Goal: Find specific page/section: Find specific page/section

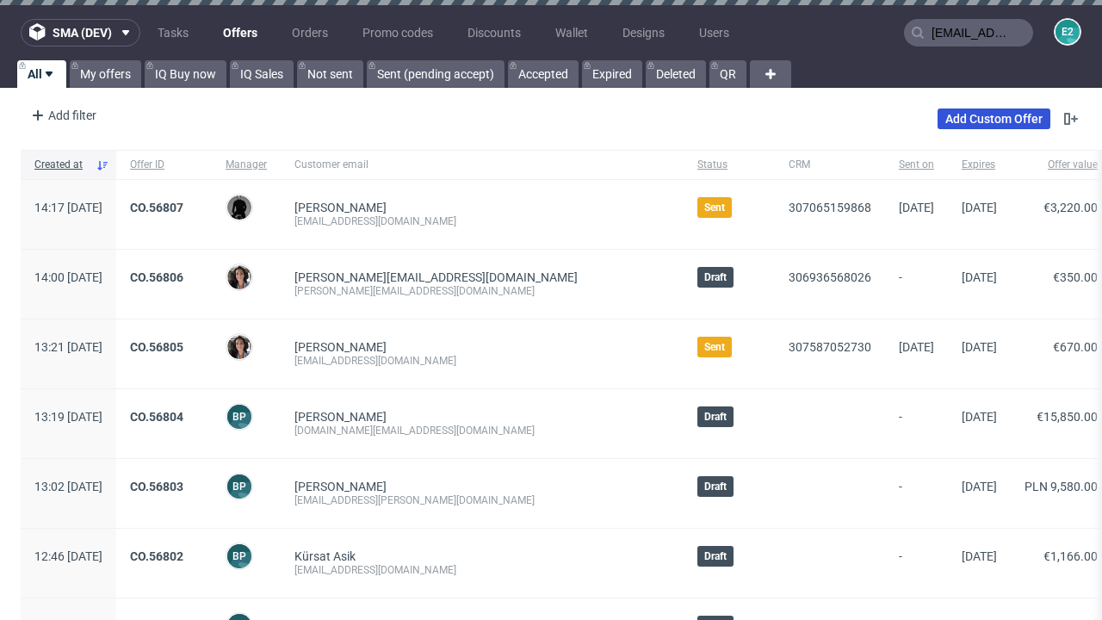
type input "[EMAIL_ADDRESS][DOMAIN_NAME]"
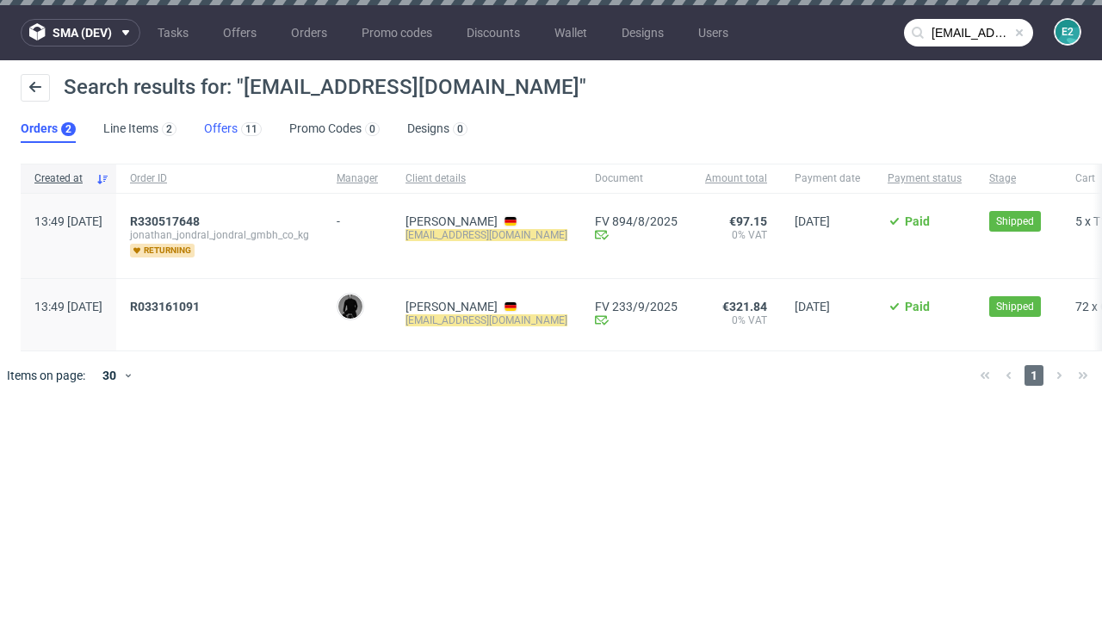
click at [232, 129] on link "Offers 11" at bounding box center [233, 129] width 58 height 28
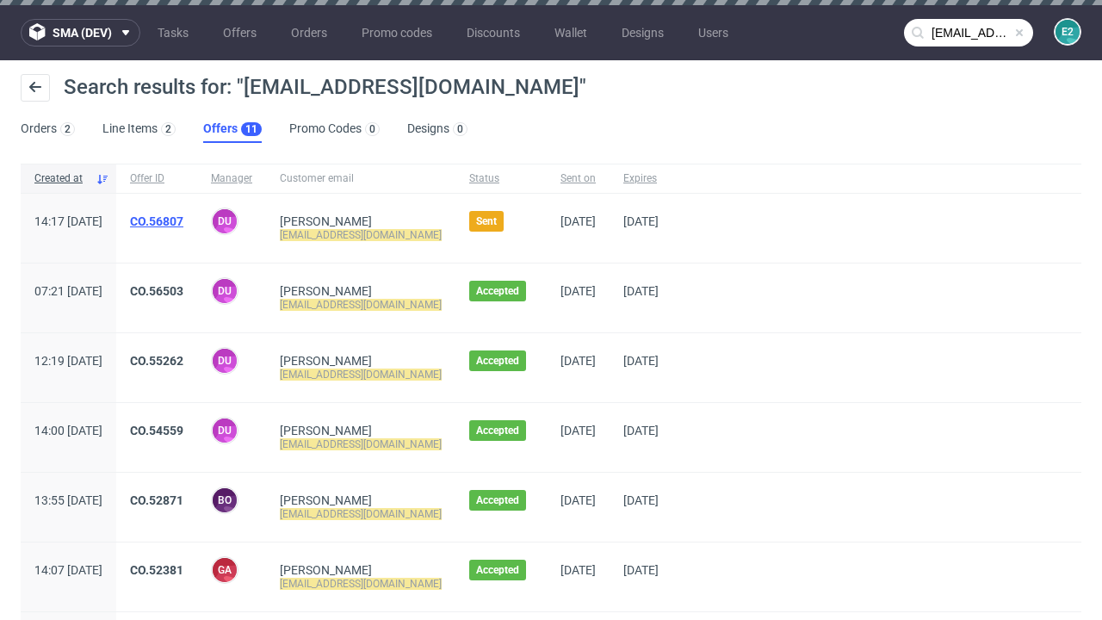
click at [183, 221] on link "CO.56807" at bounding box center [156, 221] width 53 height 14
